Goal: Check status: Check status

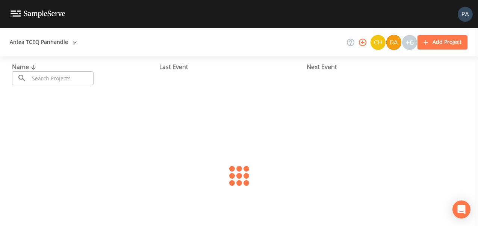
click at [69, 72] on input "text" at bounding box center [61, 78] width 64 height 14
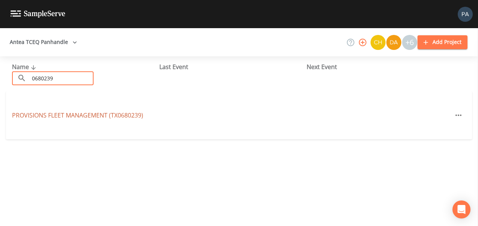
type input "0680239"
click at [78, 116] on link "PROVISIONS FLEET MANAGEMENT (TX0680239)" at bounding box center [77, 115] width 131 height 8
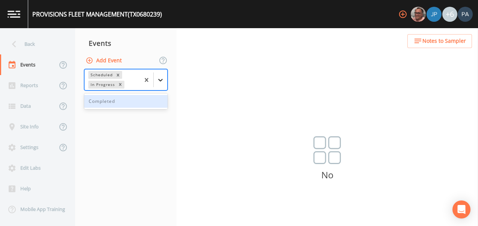
click at [160, 83] on icon at bounding box center [161, 80] width 8 height 8
click at [144, 107] on div "Completed" at bounding box center [125, 101] width 83 height 13
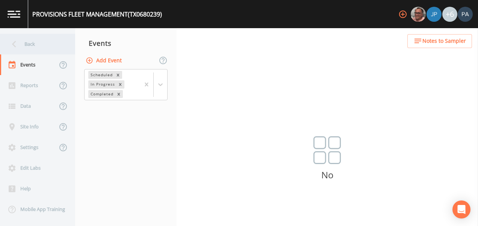
click at [33, 41] on div "Back" at bounding box center [34, 44] width 68 height 21
